Goal: Task Accomplishment & Management: Complete application form

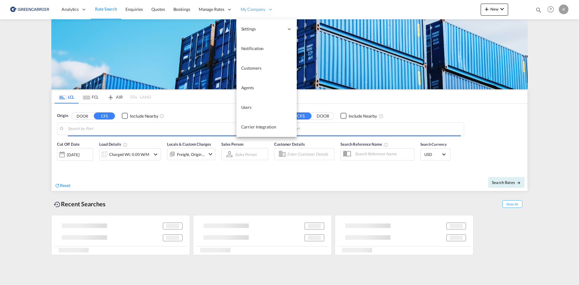
type input "DK-2880, Bagsværd"
type input "Altamira, MXATM"
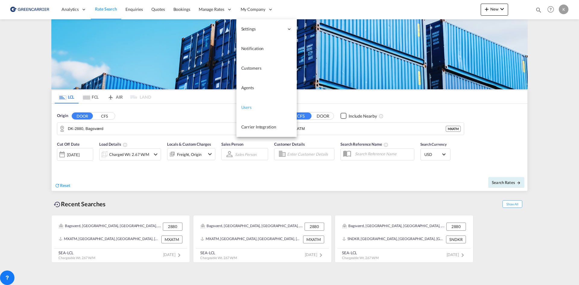
click at [251, 105] on span "Users" at bounding box center [246, 107] width 11 height 5
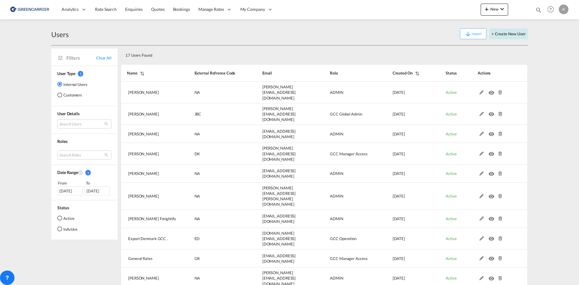
click at [510, 38] on button "+ Create New User" at bounding box center [508, 33] width 38 height 11
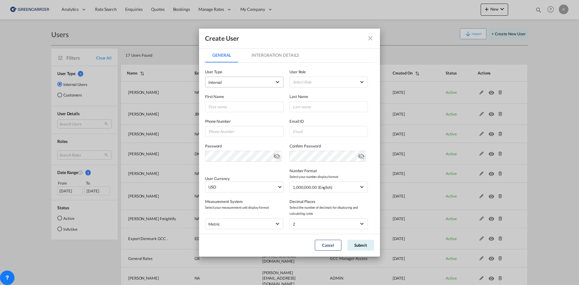
click at [257, 78] on md-select-value "Internal" at bounding box center [244, 82] width 72 height 8
click at [221, 99] on div "Customer" at bounding box center [217, 96] width 17 height 5
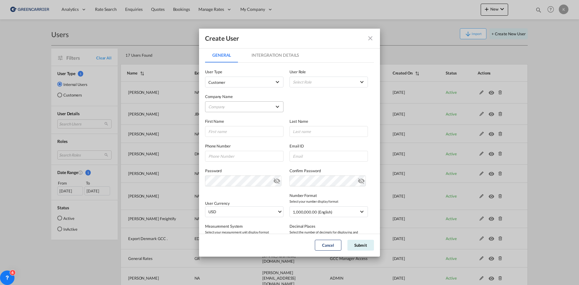
click at [246, 106] on md-select "Company [PERSON_NAME] Logistics DHL GLOBAL FORWARDING ([GEOGRAPHIC_DATA]) A/S E…" at bounding box center [244, 106] width 78 height 11
click at [247, 94] on input "search" at bounding box center [255, 92] width 105 height 14
type input "scan global"
click at [243, 106] on div "Scan Global Logistics A/S" at bounding box center [230, 106] width 43 height 5
click at [334, 81] on md-select "Select Role BCO GLOBAL GCC Customers FCL USER_DEFINED GCC Customers LCL USER_DE…" at bounding box center [328, 82] width 78 height 11
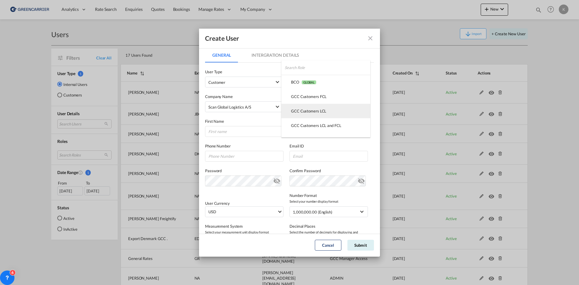
click at [317, 110] on div "GCC Customers LCL USER_DEFINED" at bounding box center [308, 110] width 35 height 5
drag, startPoint x: 235, startPoint y: 135, endPoint x: 233, endPoint y: 133, distance: 3.4
click at [235, 135] on input "GeneralIntergration Details ..." at bounding box center [244, 131] width 78 height 11
type input "Ilias"
type input "Jaaloul"
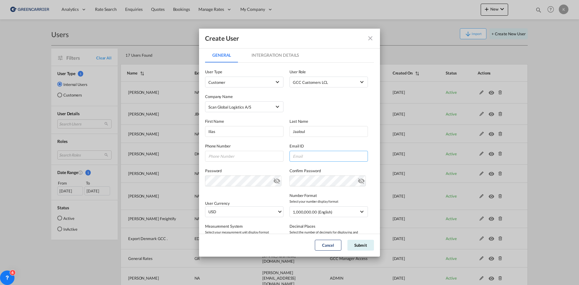
click at [310, 154] on input "GeneralIntergration Details ..." at bounding box center [328, 156] width 78 height 11
paste input "[EMAIL_ADDRESS][DOMAIN_NAME]"
type input "[EMAIL_ADDRESS][DOMAIN_NAME]"
click at [356, 243] on button "Submit" at bounding box center [360, 245] width 27 height 11
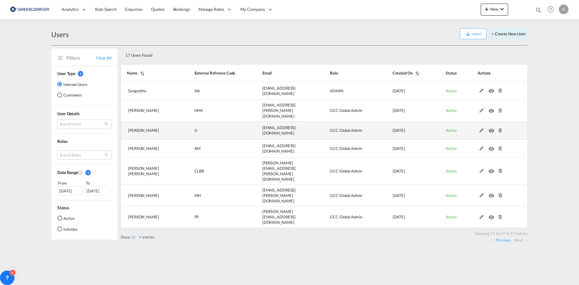
click at [501, 128] on md-icon at bounding box center [500, 130] width 8 height 4
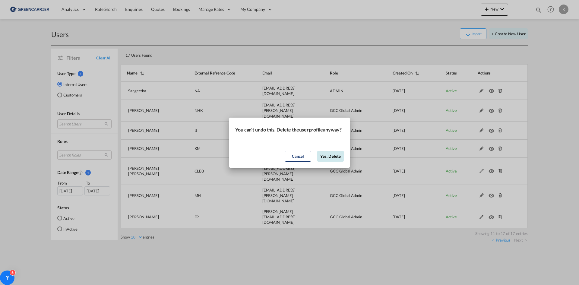
click at [327, 158] on button "Yes, Delete" at bounding box center [330, 156] width 27 height 11
